Goal: Find specific page/section: Find specific page/section

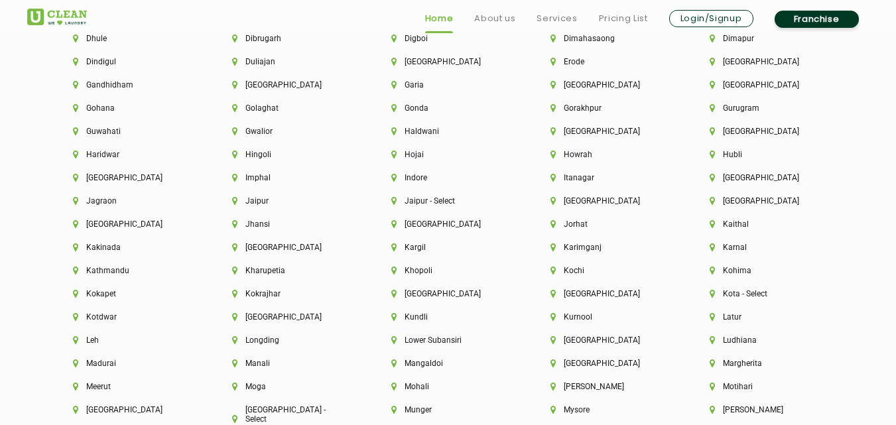
scroll to position [3130, 0]
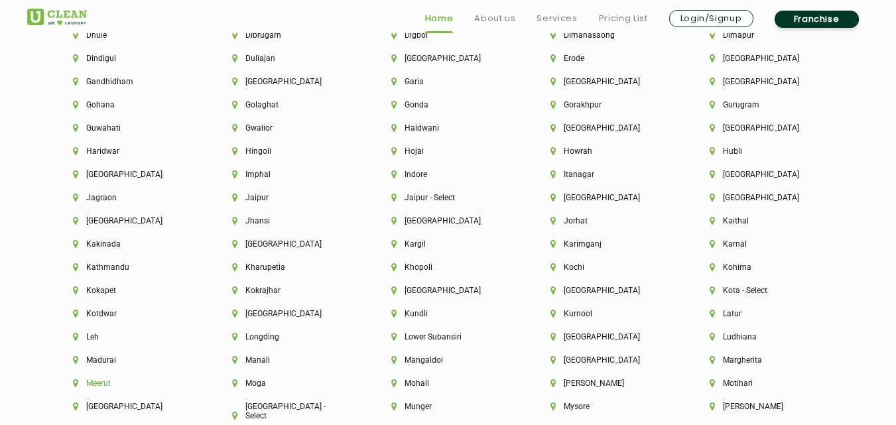
click at [101, 384] on li "Meerut" at bounding box center [130, 383] width 114 height 9
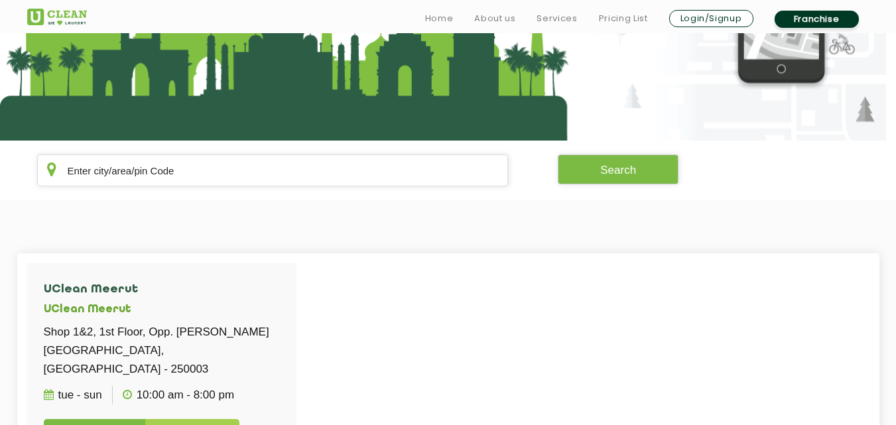
scroll to position [186, 0]
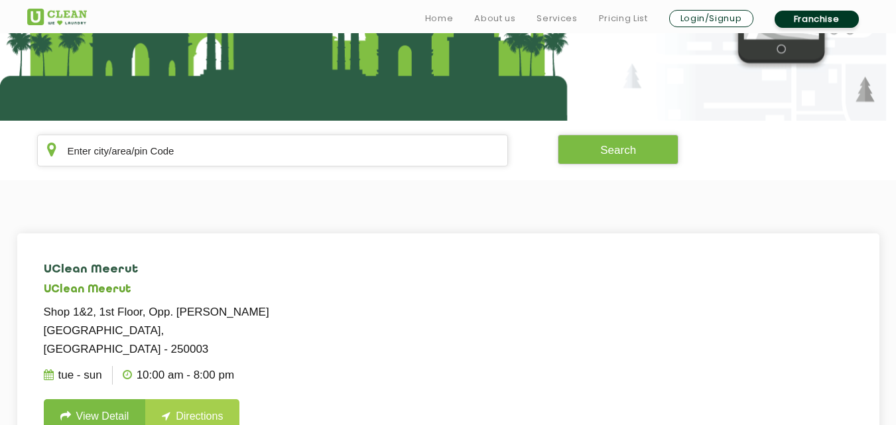
click at [48, 313] on p "Shop 1&2, 1st Floor, Opp. [PERSON_NAME][GEOGRAPHIC_DATA], [GEOGRAPHIC_DATA] - 2…" at bounding box center [162, 331] width 236 height 56
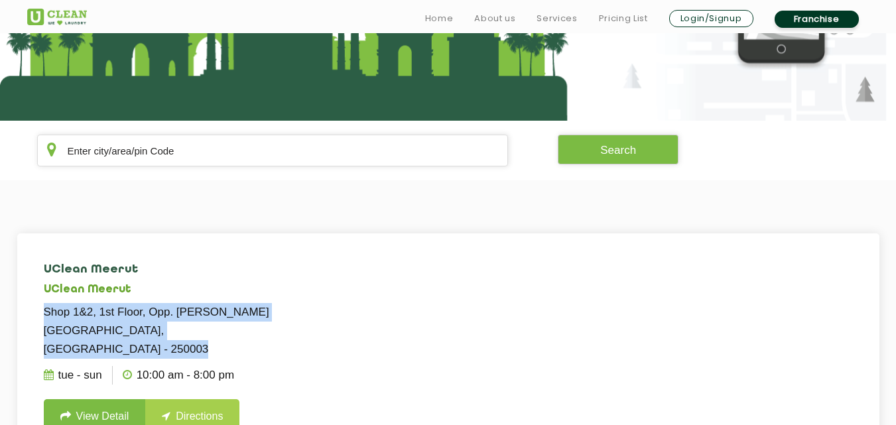
click at [48, 313] on p "Shop 1&2, 1st Floor, Opp. [PERSON_NAME][GEOGRAPHIC_DATA], [GEOGRAPHIC_DATA] - 2…" at bounding box center [162, 331] width 236 height 56
copy p "Shop 1&2, 1st Floor, Opp. [PERSON_NAME][GEOGRAPHIC_DATA], [GEOGRAPHIC_DATA] - 2…"
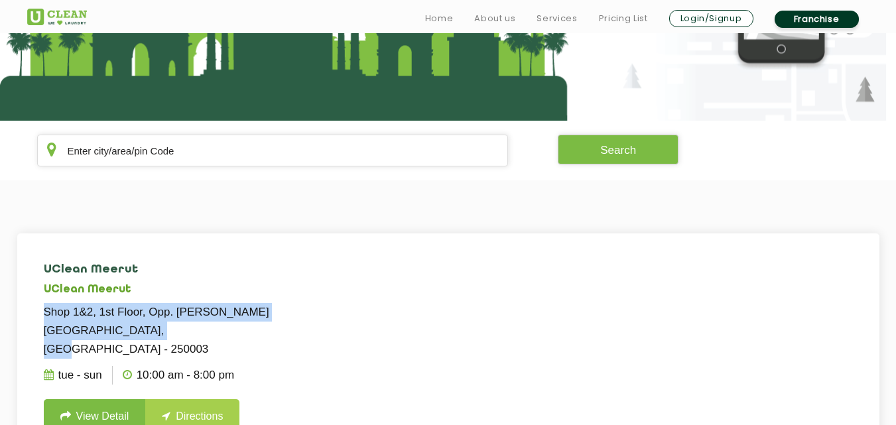
drag, startPoint x: 44, startPoint y: 313, endPoint x: 182, endPoint y: 329, distance: 138.2
click at [182, 329] on p "Shop 1&2, 1st Floor, Opp. [PERSON_NAME][GEOGRAPHIC_DATA], [GEOGRAPHIC_DATA] - 2…" at bounding box center [162, 331] width 236 height 56
copy p "Shop 1&2, 1st Floor, Opp. [PERSON_NAME][GEOGRAPHIC_DATA], [GEOGRAPHIC_DATA] - 2…"
